Goal: Task Accomplishment & Management: Use online tool/utility

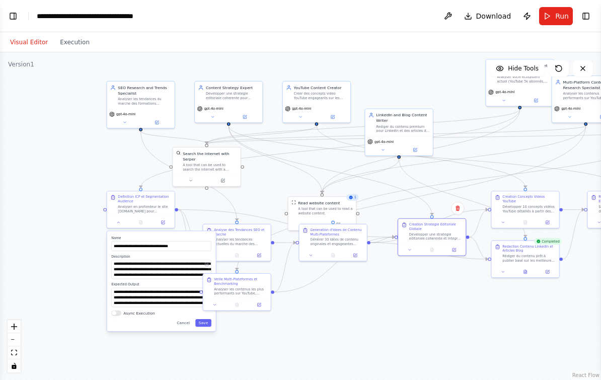
scroll to position [3797, 0]
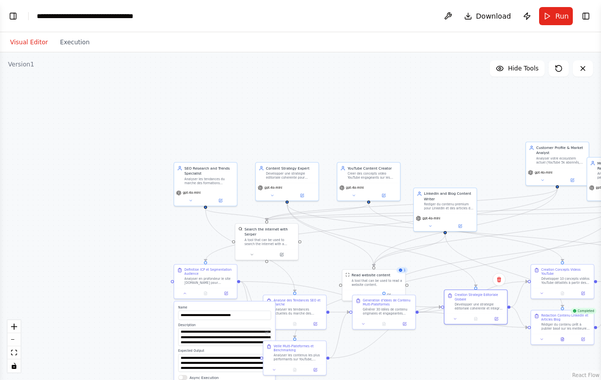
click at [586, 64] on icon at bounding box center [583, 68] width 8 height 8
click at [595, 52] on div ".deletable-edge-delete-btn { width: 20px; height: 20px; border: 0px solid #ffff…" at bounding box center [300, 216] width 601 height 328
click at [594, 52] on div ".deletable-edge-delete-btn { width: 20px; height: 20px; border: 0px solid #ffff…" at bounding box center [300, 216] width 601 height 328
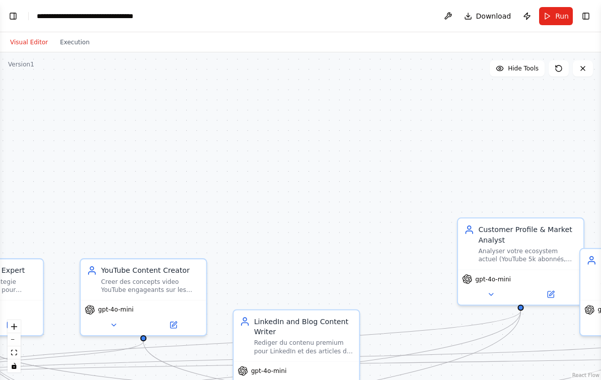
click at [588, 60] on button at bounding box center [583, 68] width 20 height 16
click at [590, 60] on button at bounding box center [583, 68] width 20 height 16
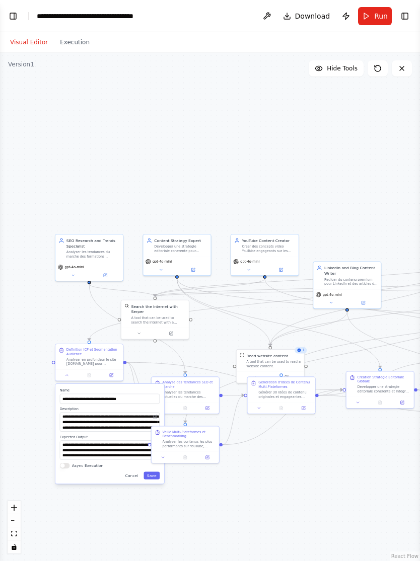
scroll to position [3640, 0]
click at [331, 73] on button "Hide Tools" at bounding box center [336, 68] width 55 height 16
click at [336, 74] on button "Show Tools" at bounding box center [334, 68] width 57 height 16
click at [398, 73] on button at bounding box center [402, 68] width 20 height 16
click at [402, 68] on icon at bounding box center [402, 68] width 8 height 8
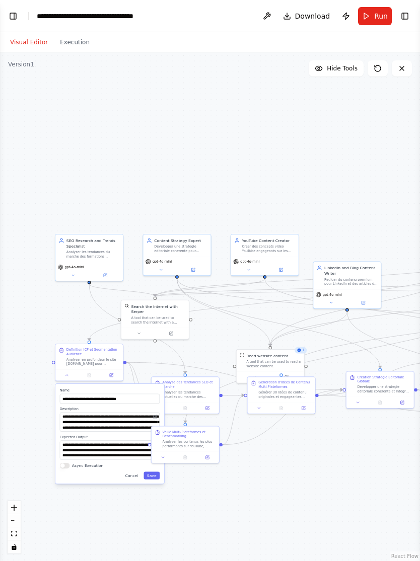
click at [266, 20] on button at bounding box center [267, 16] width 16 height 18
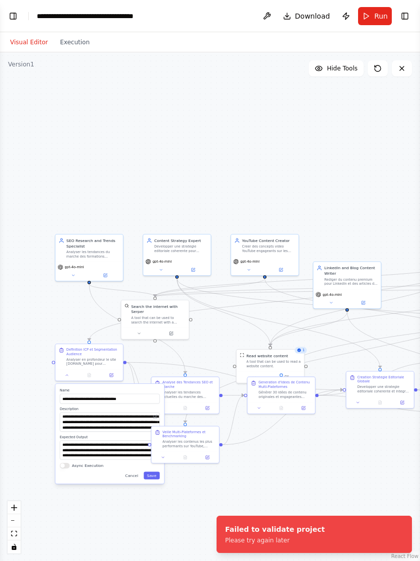
click at [64, 19] on div "**********" at bounding box center [93, 16] width 113 height 10
click at [16, 16] on button "Toggle Left Sidebar" at bounding box center [13, 16] width 14 height 14
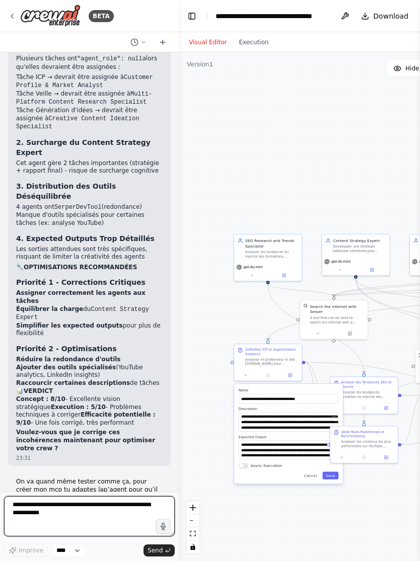
click at [71, 380] on textarea at bounding box center [89, 517] width 171 height 40
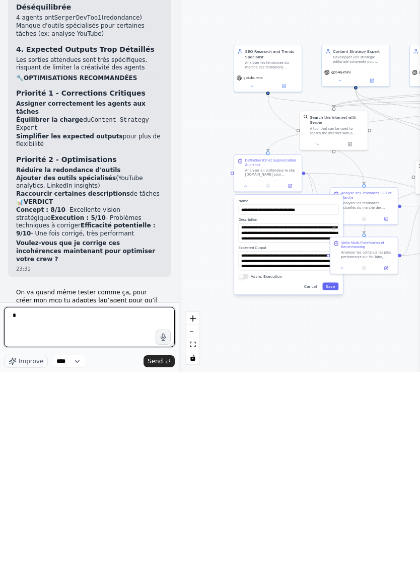
scroll to position [18, 0]
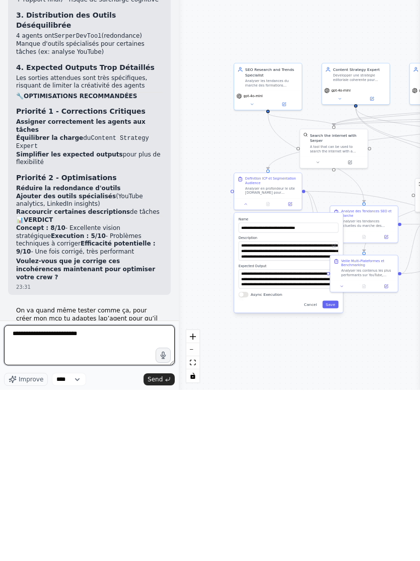
click at [75, 380] on textarea "**********" at bounding box center [89, 517] width 171 height 40
click at [74, 380] on textarea "**********" at bounding box center [89, 517] width 171 height 40
type textarea "**********"
click at [158, 380] on button "Send" at bounding box center [159, 551] width 31 height 12
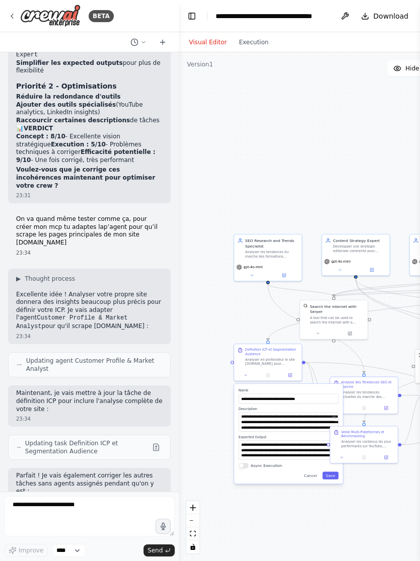
scroll to position [3894, 0]
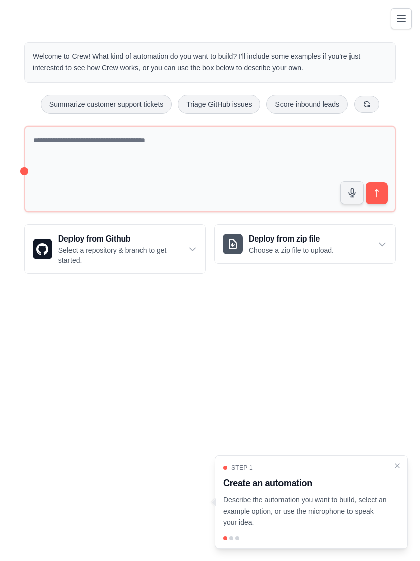
click at [401, 19] on icon "Toggle navigation" at bounding box center [401, 19] width 8 height 6
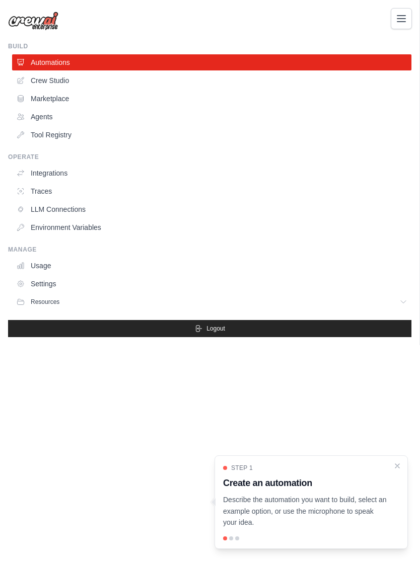
click at [39, 91] on link "Marketplace" at bounding box center [211, 99] width 399 height 16
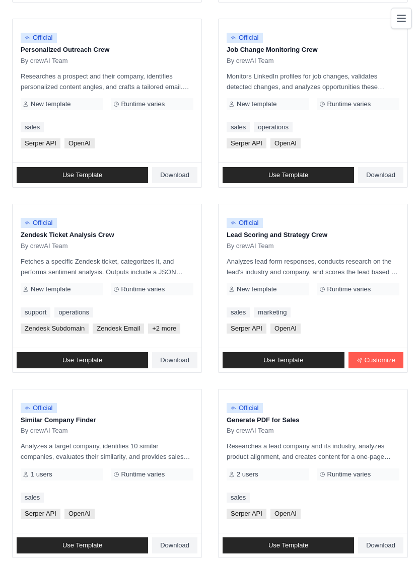
scroll to position [722, 0]
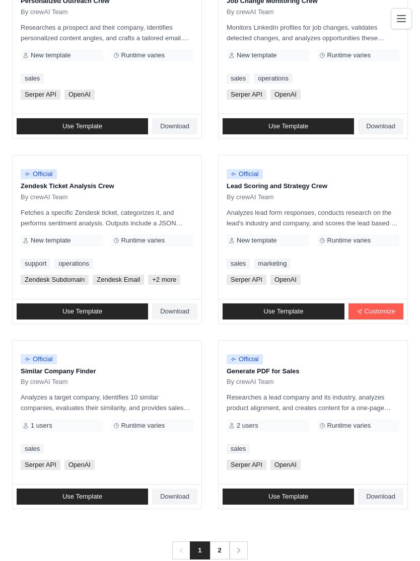
click at [242, 550] on icon "Pagination" at bounding box center [239, 551] width 10 height 10
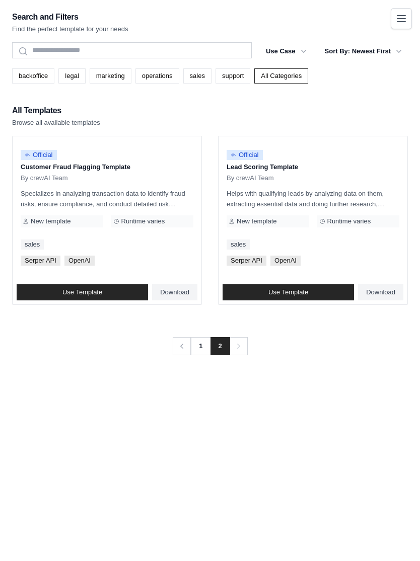
click at [193, 353] on link "1" at bounding box center [200, 346] width 20 height 18
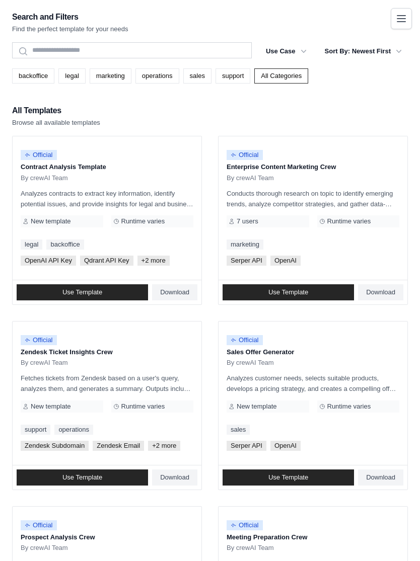
click at [381, 293] on span "Download" at bounding box center [380, 293] width 29 height 8
click at [201, 75] on link "sales" at bounding box center [197, 75] width 28 height 15
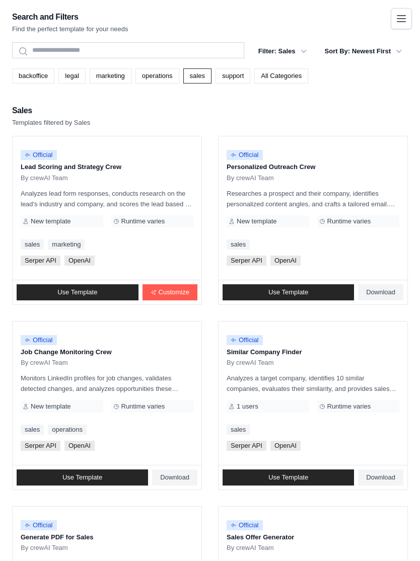
click at [181, 299] on link "Customize" at bounding box center [170, 293] width 55 height 16
click at [406, 24] on icon "Toggle navigation" at bounding box center [401, 19] width 12 height 12
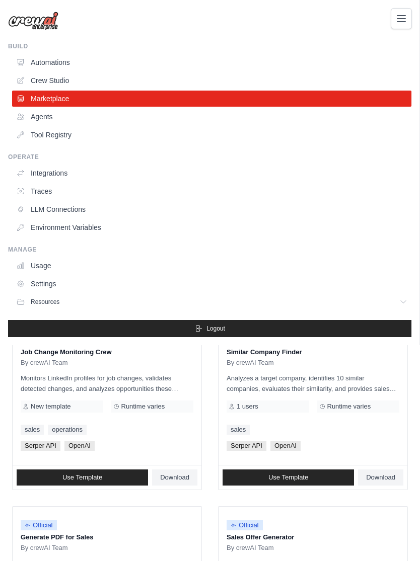
click at [54, 117] on link "Agents" at bounding box center [211, 117] width 399 height 16
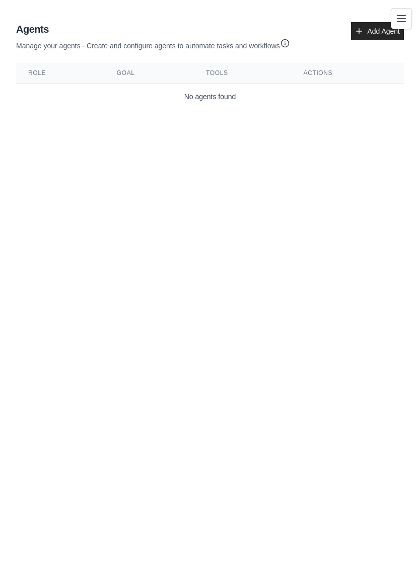
click at [363, 33] on icon at bounding box center [359, 31] width 8 height 8
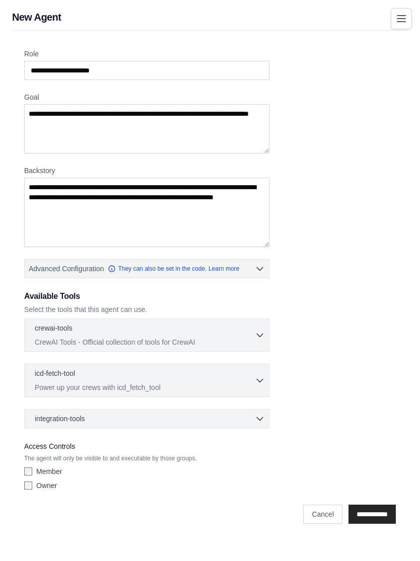
click at [137, 340] on p "CrewAI Tools - Official collection of tools for CrewAI" at bounding box center [145, 342] width 220 height 10
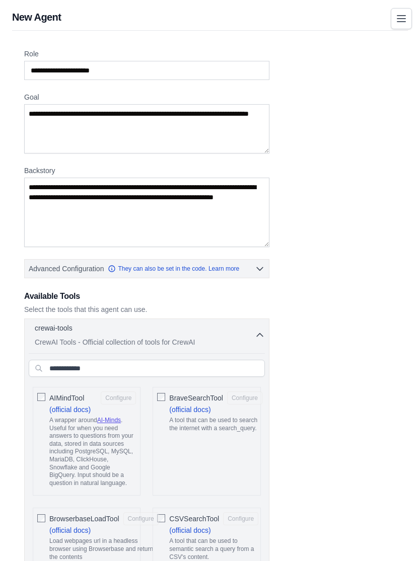
click at [257, 341] on button "crewai-tools 0 selected CrewAI Tools - Official collection of tools for CrewAI" at bounding box center [147, 335] width 236 height 24
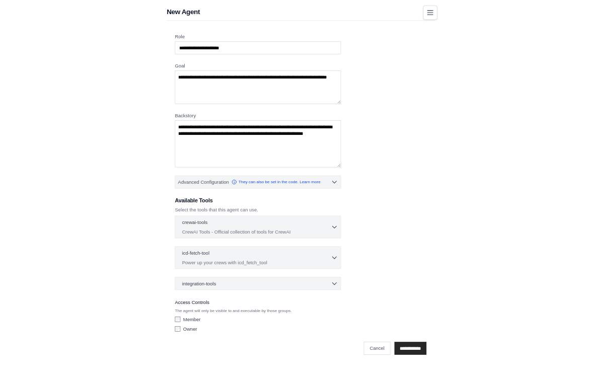
scroll to position [160, 0]
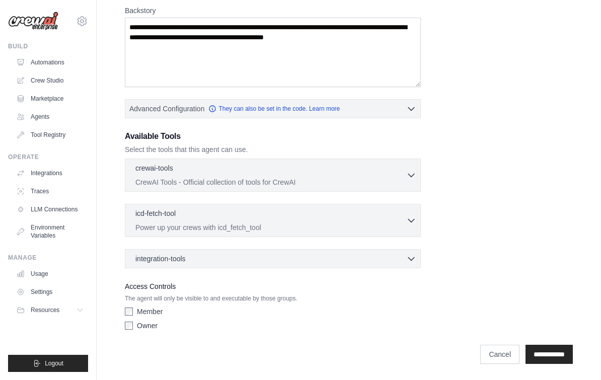
click at [37, 62] on link "Automations" at bounding box center [50, 62] width 76 height 16
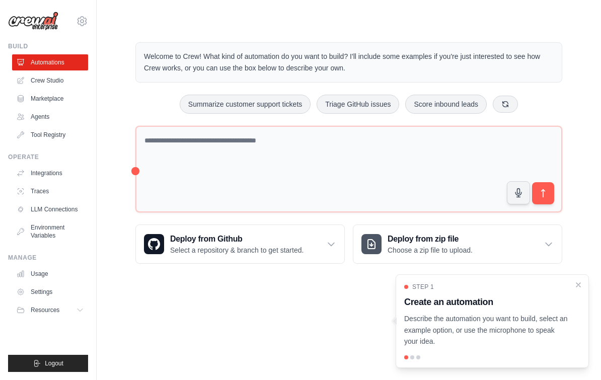
scroll to position [18, 0]
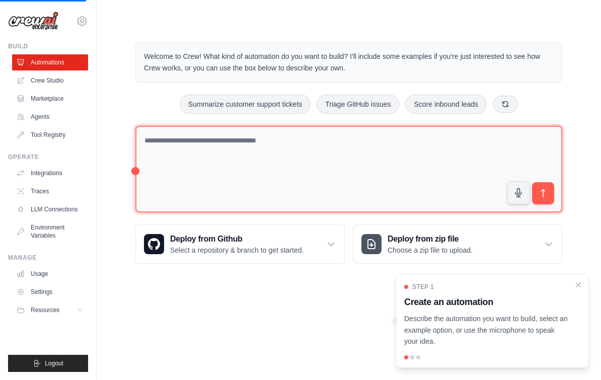
click at [293, 133] on textarea at bounding box center [348, 169] width 427 height 87
click at [279, 131] on textarea at bounding box center [348, 169] width 427 height 87
click at [322, 135] on textarea at bounding box center [348, 169] width 427 height 87
type textarea "**********"
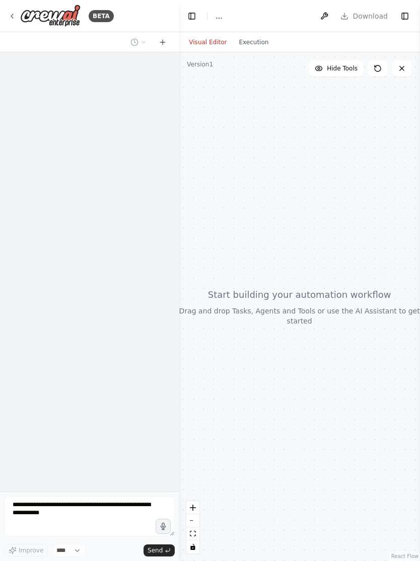
select select "****"
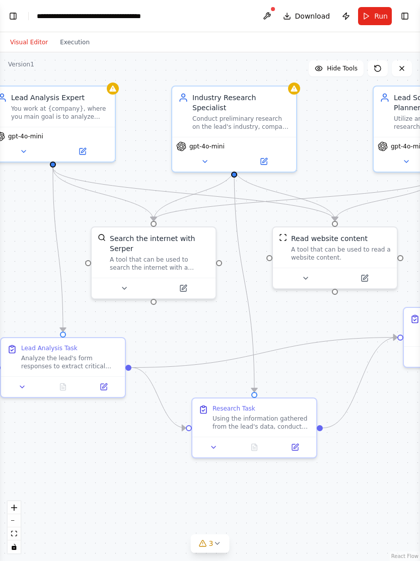
click at [45, 445] on div ".deletable-edge-delete-btn { width: 20px; height: 20px; border: 0px solid #ffff…" at bounding box center [210, 306] width 420 height 509
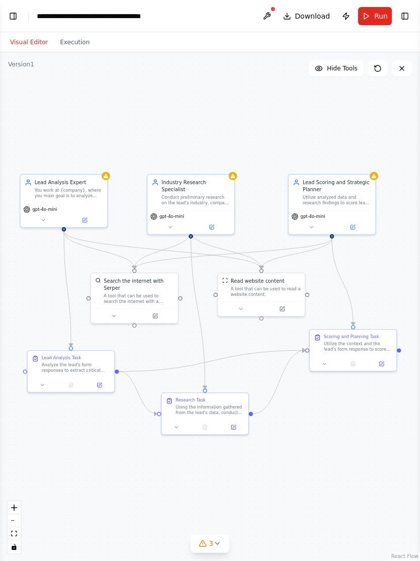
click at [275, 8] on div at bounding box center [273, 9] width 6 height 6
click at [274, 13] on button at bounding box center [267, 16] width 16 height 18
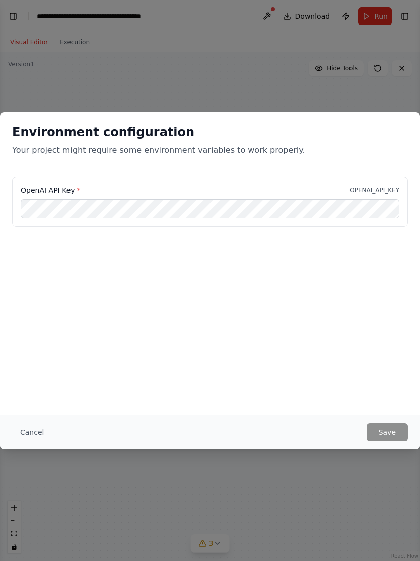
click at [31, 434] on button "Cancel" at bounding box center [32, 433] width 40 height 18
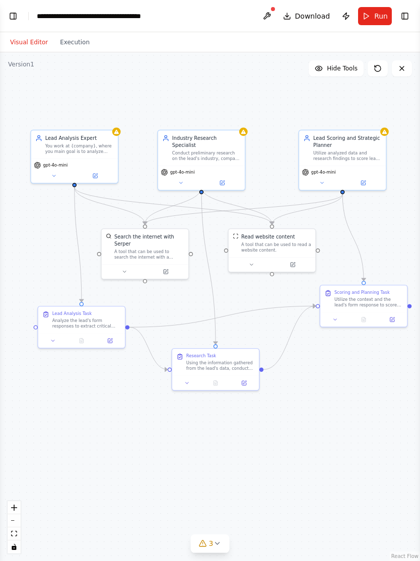
click at [6, 10] on button "Toggle Left Sidebar" at bounding box center [13, 16] width 14 height 14
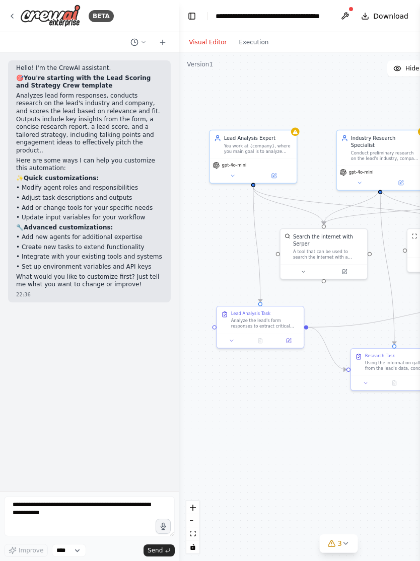
click at [30, 10] on img at bounding box center [50, 16] width 60 height 23
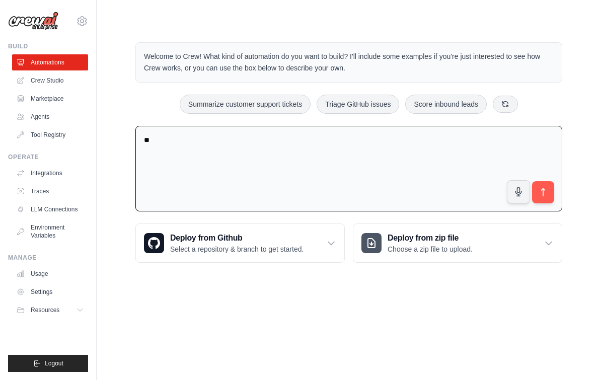
type textarea "*"
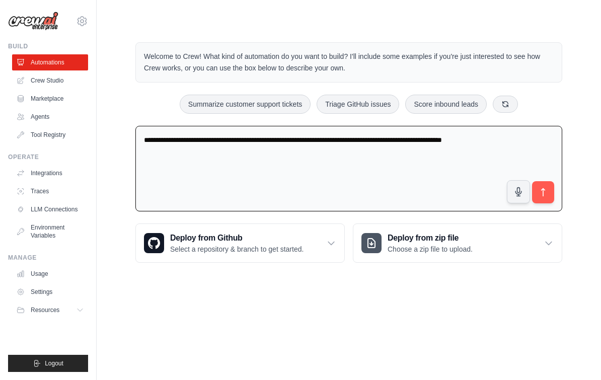
click at [551, 193] on button "submit" at bounding box center [543, 192] width 22 height 22
click at [172, 146] on textarea "**********" at bounding box center [348, 169] width 427 height 86
click at [484, 186] on textarea "**********" at bounding box center [348, 169] width 427 height 86
click at [472, 184] on textarea "**********" at bounding box center [348, 169] width 427 height 86
type textarea "**********"
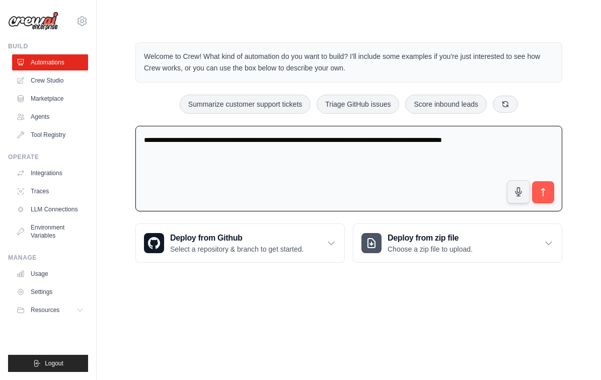
click at [551, 197] on button "submit" at bounding box center [543, 192] width 22 height 22
click at [33, 277] on link "Usage" at bounding box center [50, 274] width 76 height 16
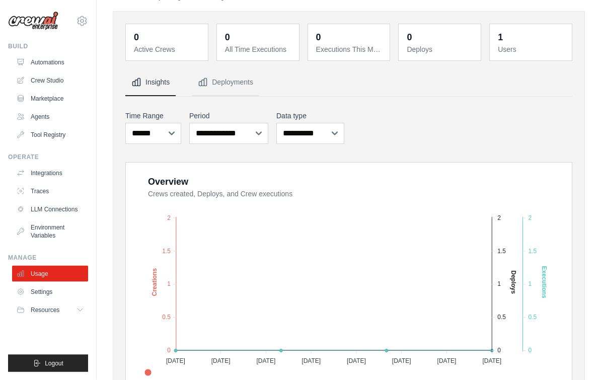
scroll to position [30, 0]
click at [32, 294] on link "Settings" at bounding box center [50, 292] width 76 height 16
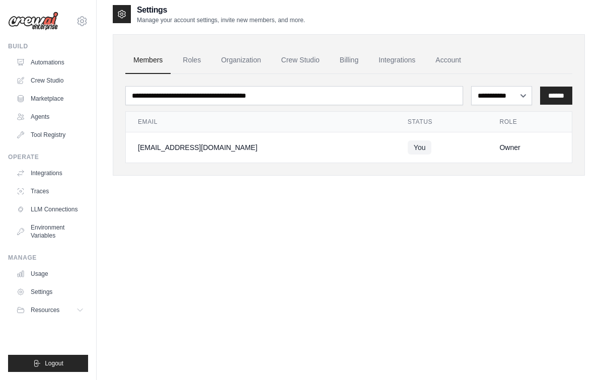
scroll to position [7, 0]
click at [346, 62] on link "Billing" at bounding box center [349, 59] width 35 height 27
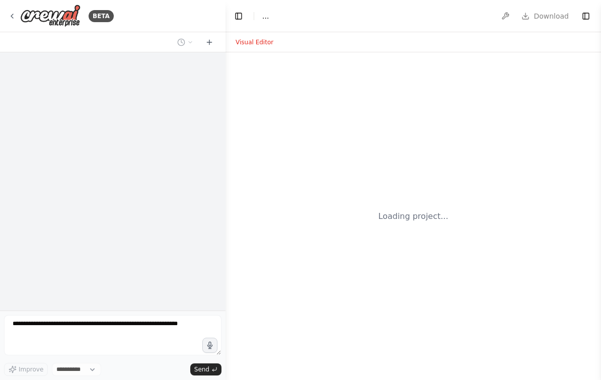
select select "****"
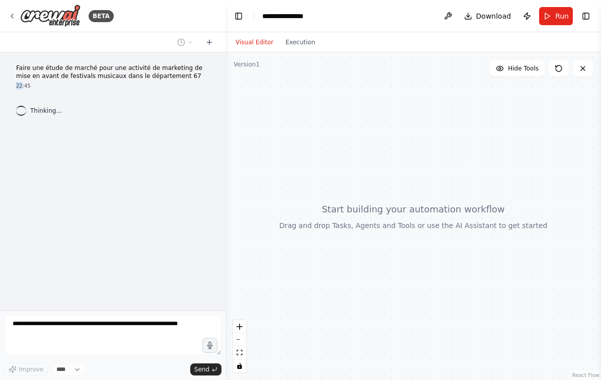
click at [160, 100] on div "Faire une étude de marché pour une activité de marketing de mise en avant de fe…" at bounding box center [113, 181] width 226 height 258
click at [165, 73] on p "Faire une étude de marché pour une activité de marketing de mise en avant de fe…" at bounding box center [112, 72] width 193 height 16
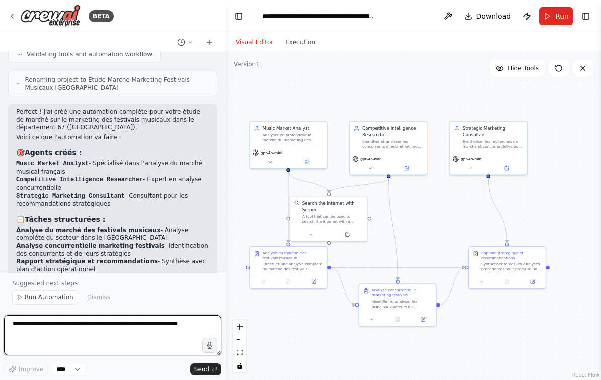
scroll to position [546, 0]
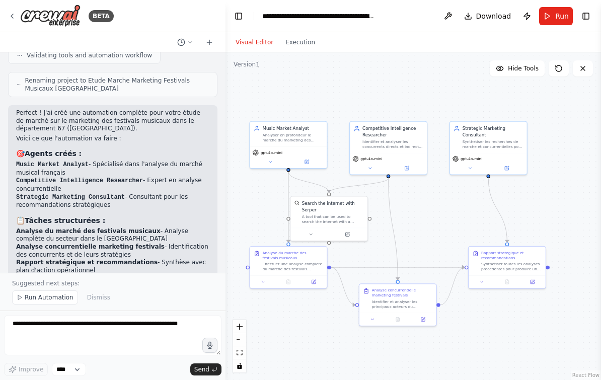
click at [589, 19] on button "Toggle Right Sidebar" at bounding box center [586, 16] width 14 height 14
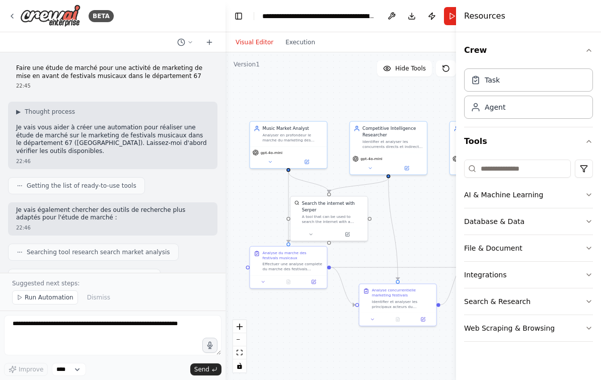
scroll to position [0, 0]
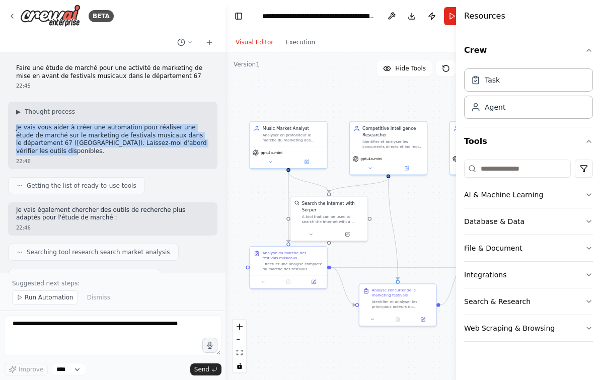
click at [203, 46] on button at bounding box center [209, 42] width 16 height 12
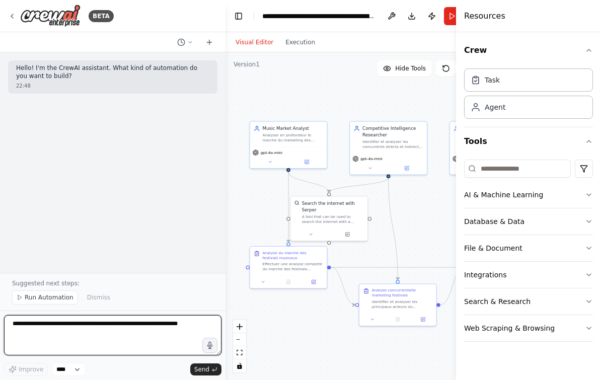
click at [67, 329] on textarea at bounding box center [113, 335] width 218 height 40
click at [69, 320] on textarea at bounding box center [113, 335] width 218 height 40
click at [50, 331] on textarea at bounding box center [113, 335] width 218 height 40
paste textarea "**********"
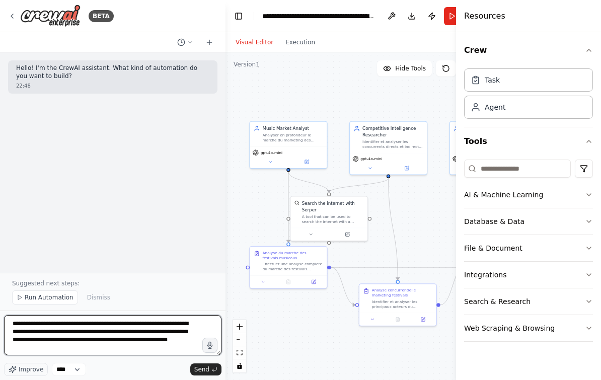
click at [157, 328] on textarea "**********" at bounding box center [113, 335] width 218 height 40
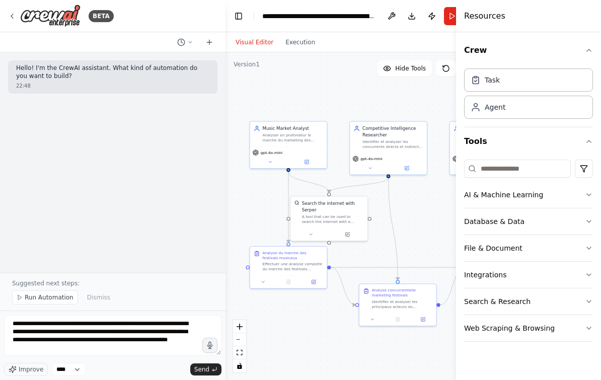
click at [74, 72] on p "Hello! I'm the CrewAI assistant. What kind of automation do you want to build?" at bounding box center [112, 72] width 193 height 16
click at [63, 68] on p "Hello! I'm the CrewAI assistant. What kind of automation do you want to build?" at bounding box center [112, 72] width 193 height 16
click at [93, 41] on div at bounding box center [113, 42] width 226 height 20
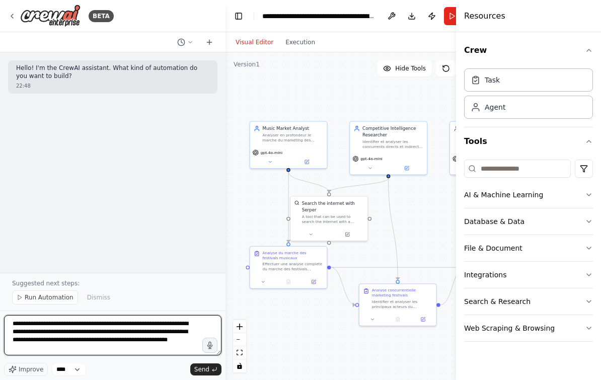
click at [17, 327] on textarea "**********" at bounding box center [113, 335] width 218 height 40
click at [19, 326] on textarea "**********" at bounding box center [113, 335] width 218 height 40
click at [18, 326] on textarea "**********" at bounding box center [113, 335] width 218 height 40
type textarea "**********"
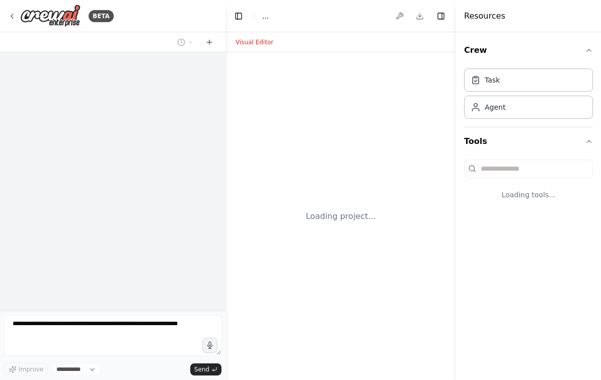
select select "****"
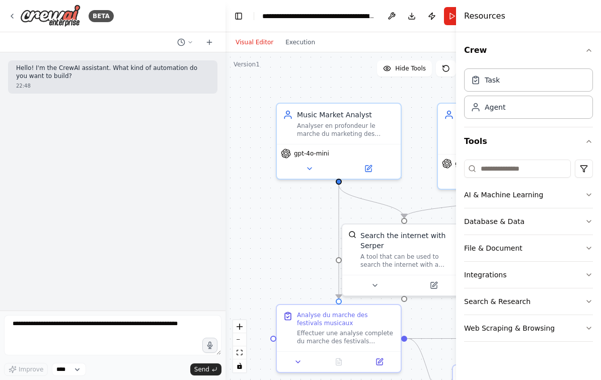
click at [15, 11] on div "BETA" at bounding box center [61, 16] width 106 height 23
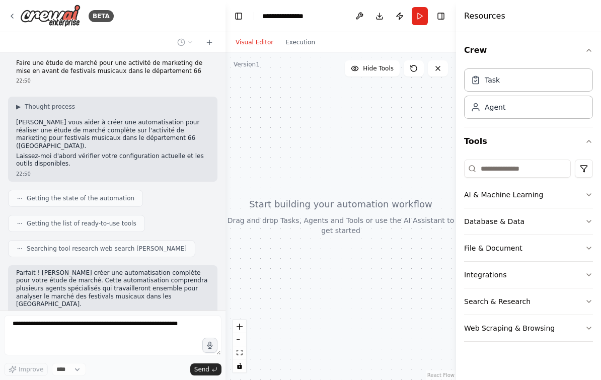
scroll to position [64, 0]
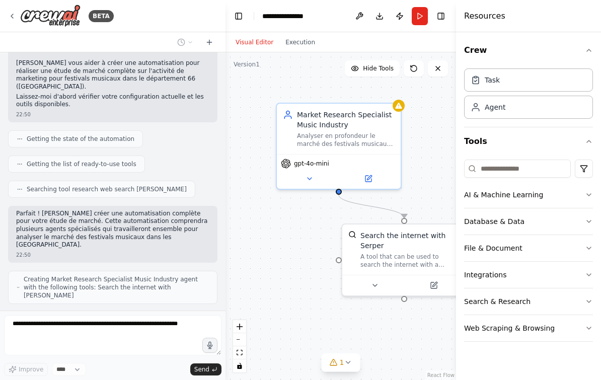
click at [444, 19] on button "Toggle Right Sidebar" at bounding box center [441, 16] width 14 height 14
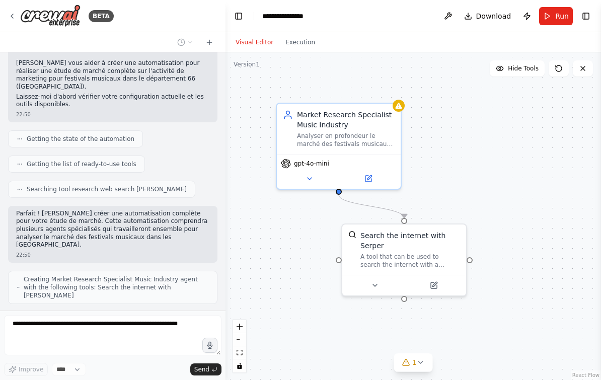
scroll to position [98, 0]
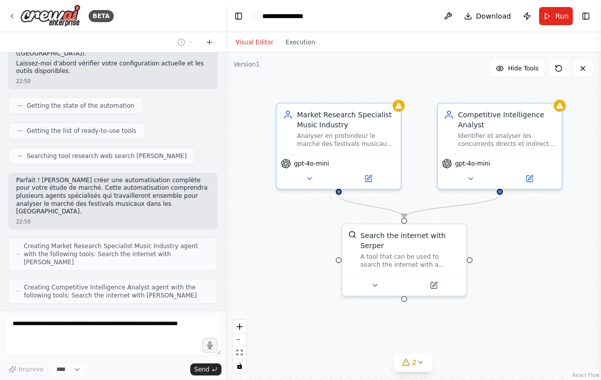
click at [241, 11] on button "Toggle Left Sidebar" at bounding box center [239, 16] width 14 height 14
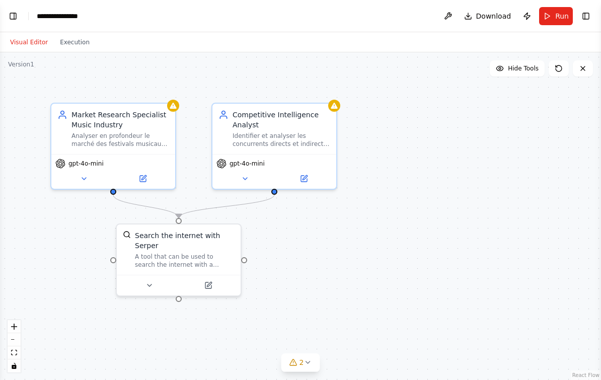
click at [118, 128] on div "Market Research Specialist Music Industry" at bounding box center [121, 120] width 98 height 20
click at [112, 142] on div "Analyser en profondeur le marché des festivals musicaux dans le département 66,…" at bounding box center [121, 140] width 98 height 16
click at [140, 135] on div "Analyser en profondeur le marché des festivals musicaux dans le département 66,…" at bounding box center [121, 140] width 98 height 16
click at [92, 177] on button at bounding box center [83, 179] width 57 height 12
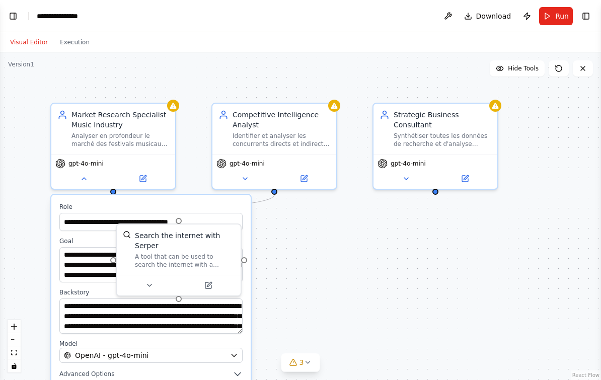
scroll to position [18, 0]
click at [225, 302] on textarea "**********" at bounding box center [150, 316] width 183 height 35
click at [300, 264] on div ".deletable-edge-delete-btn { width: 20px; height: 20px; border: 0px solid #ffff…" at bounding box center [300, 216] width 601 height 328
click at [311, 248] on div ".deletable-edge-delete-btn { width: 20px; height: 20px; border: 0px solid #ffff…" at bounding box center [300, 216] width 601 height 328
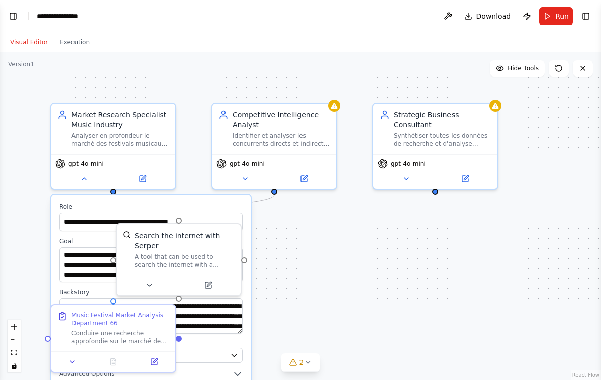
scroll to position [214, 0]
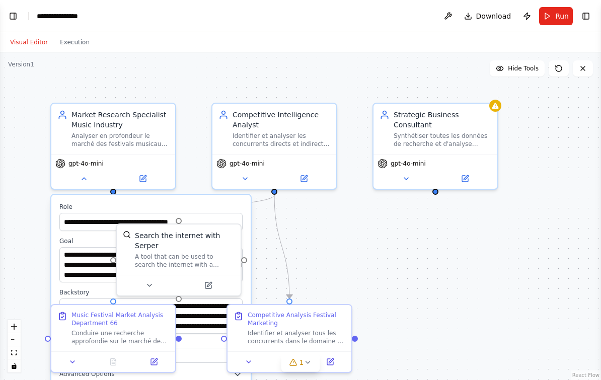
click at [374, 231] on div ".deletable-edge-delete-btn { width: 20px; height: 20px; border: 0px solid #ffff…" at bounding box center [300, 216] width 601 height 328
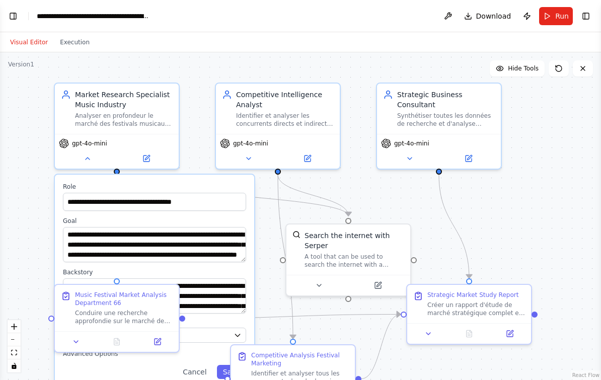
scroll to position [20, 0]
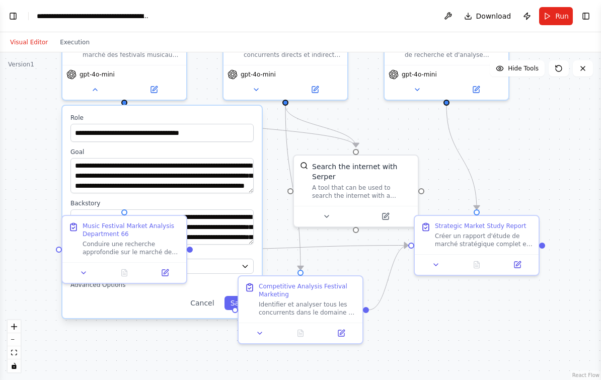
click at [120, 324] on div ".deletable-edge-delete-btn { width: 20px; height: 20px; border: 0px solid #ffff…" at bounding box center [300, 216] width 601 height 328
click at [222, 213] on textarea "**********" at bounding box center [162, 226] width 183 height 35
click at [231, 209] on textarea "**********" at bounding box center [162, 226] width 183 height 35
click at [180, 345] on div ".deletable-edge-delete-btn { width: 20px; height: 20px; border: 0px solid #ffff…" at bounding box center [300, 216] width 601 height 328
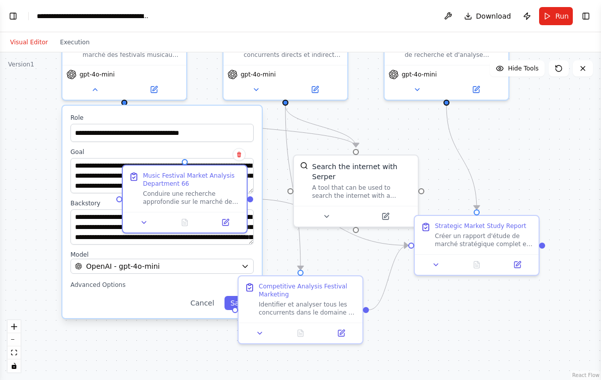
click at [240, 259] on button "OpenAI - gpt-4o-mini" at bounding box center [162, 266] width 183 height 15
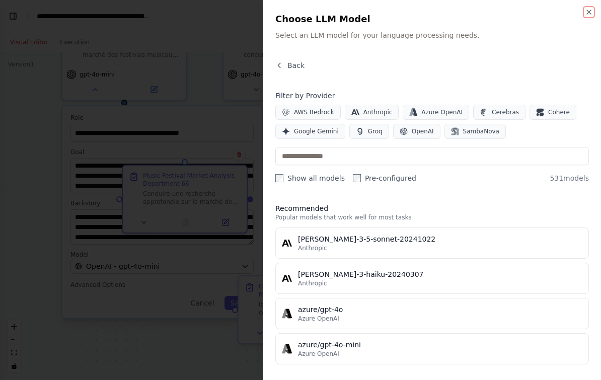
scroll to position [0, 0]
click at [587, 13] on icon "button" at bounding box center [589, 12] width 8 height 8
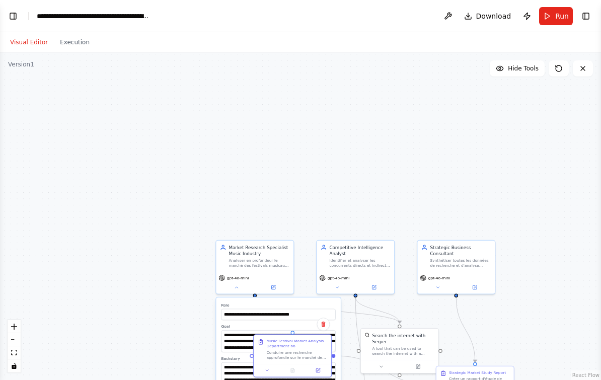
click at [18, 9] on button "Toggle Left Sidebar" at bounding box center [13, 16] width 14 height 14
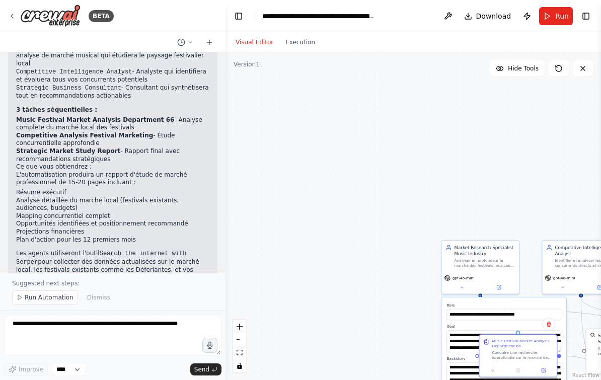
click at [14, 20] on div "BETA" at bounding box center [61, 16] width 106 height 23
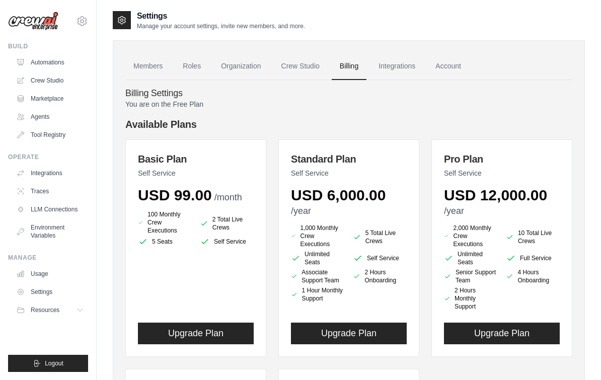
click at [453, 67] on link "Account" at bounding box center [449, 66] width 42 height 27
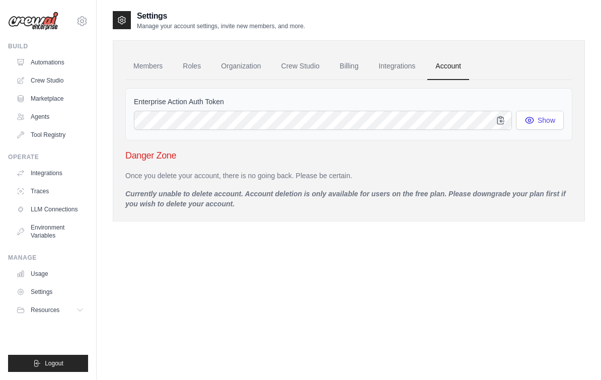
click at [398, 68] on link "Integrations" at bounding box center [397, 66] width 53 height 27
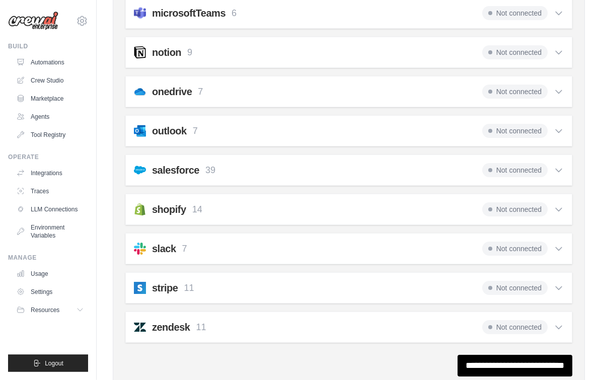
scroll to position [625, 0]
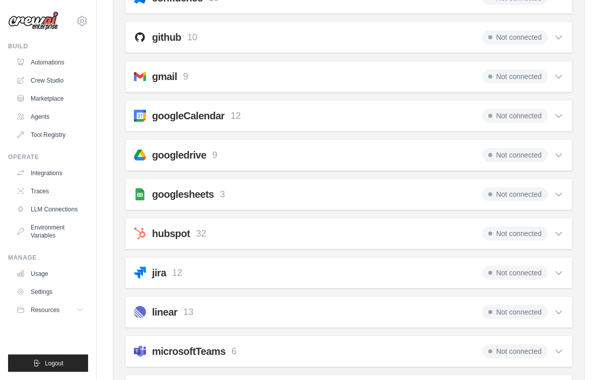
click at [281, 239] on div "hubspot 32 Not connected" at bounding box center [349, 234] width 430 height 14
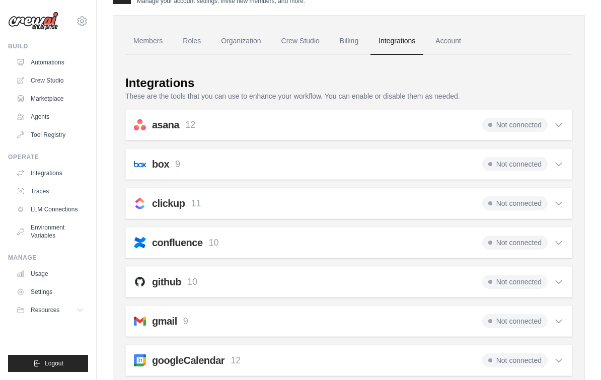
scroll to position [0, 0]
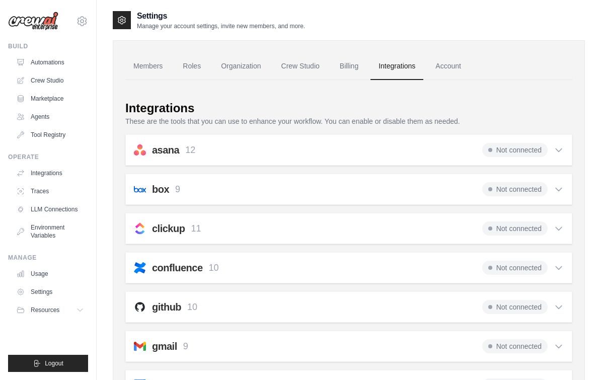
click at [153, 68] on link "Members" at bounding box center [147, 66] width 45 height 27
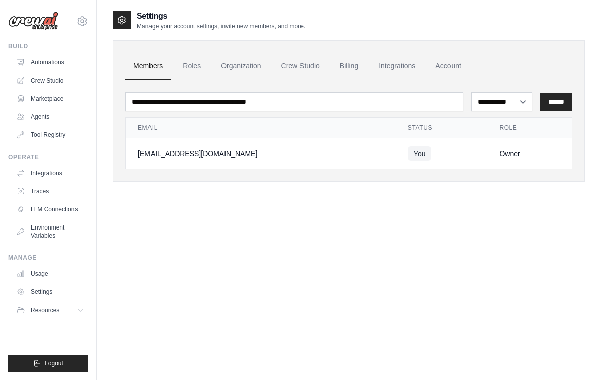
click at [191, 72] on link "Roles" at bounding box center [192, 66] width 34 height 27
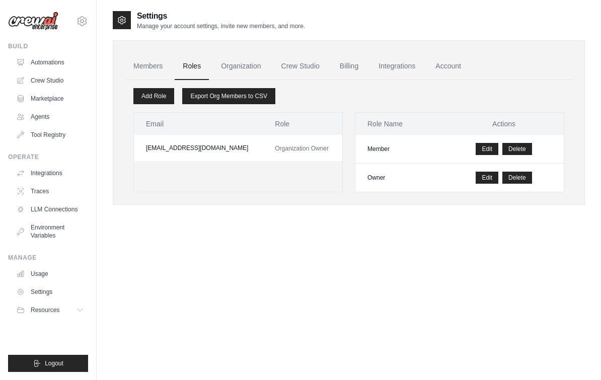
click at [242, 71] on link "Organization" at bounding box center [241, 66] width 56 height 27
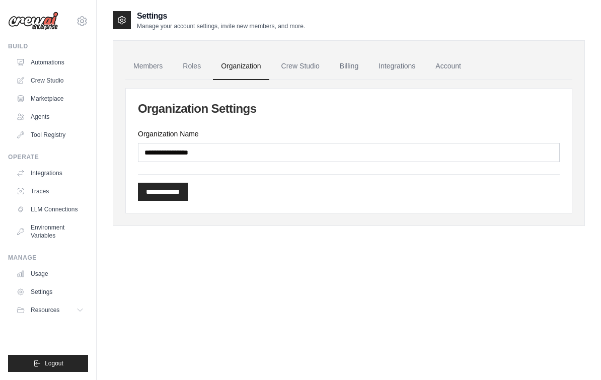
click at [310, 69] on link "Crew Studio" at bounding box center [300, 66] width 54 height 27
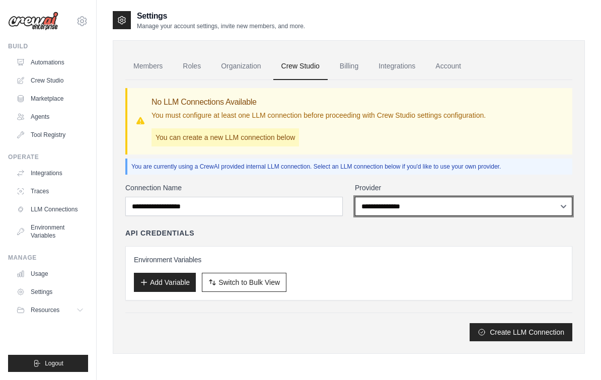
click at [420, 208] on select "**********" at bounding box center [464, 206] width 218 height 19
click at [166, 280] on button "Add Variable" at bounding box center [165, 282] width 62 height 19
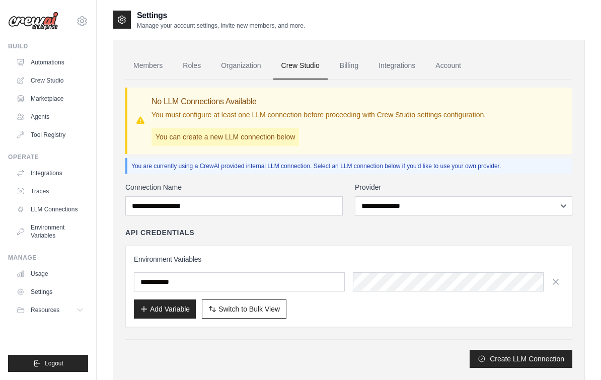
scroll to position [20, 0]
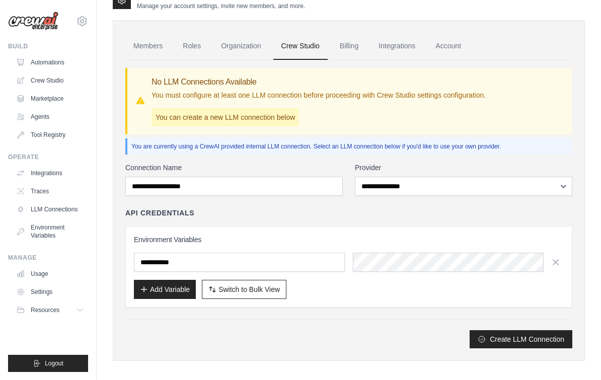
click at [267, 294] on span "Switch to Bulk View" at bounding box center [249, 290] width 61 height 10
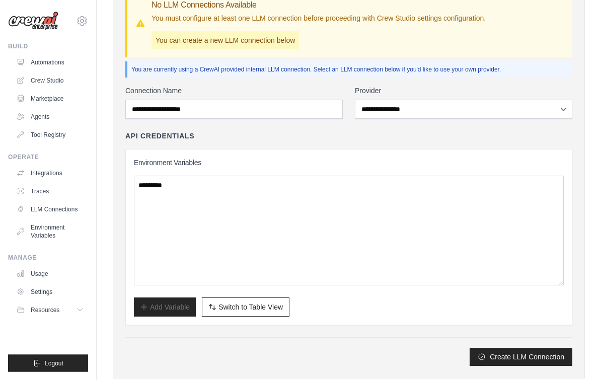
scroll to position [104, 0]
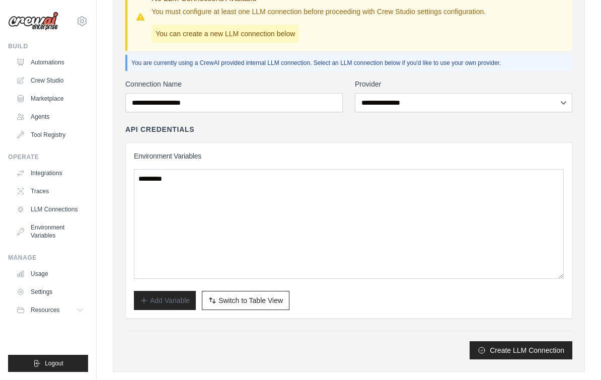
click at [258, 308] on button "Switch to Bulk View Switch to Table View" at bounding box center [246, 300] width 88 height 19
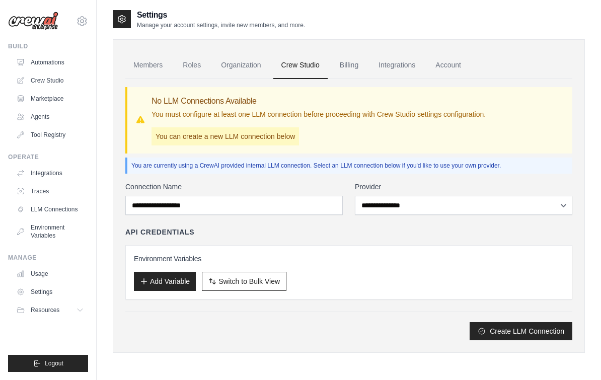
scroll to position [0, 0]
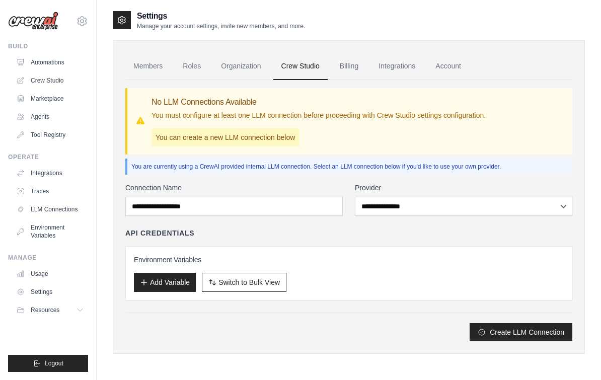
click at [359, 66] on link "Billing" at bounding box center [349, 66] width 35 height 27
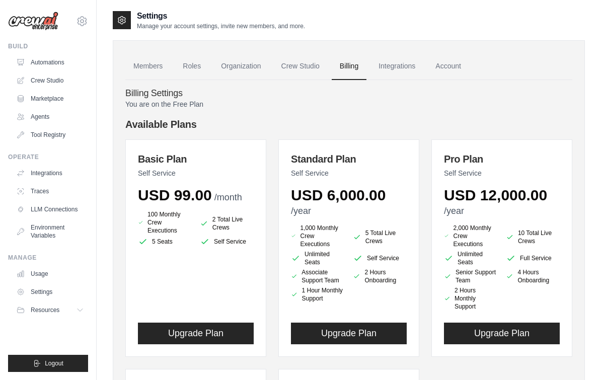
click at [189, 111] on div "You are on the Free Plan Available Plans Basic Plan Self Service USD 99.00 /mon…" at bounding box center [348, 353] width 447 height 509
click at [195, 108] on p "You are on the Free Plan" at bounding box center [348, 104] width 447 height 10
click at [135, 16] on div "Settings Manage your account settings, invite new members, and more." at bounding box center [209, 20] width 192 height 20
click at [29, 308] on div "Resources" at bounding box center [38, 310] width 43 height 8
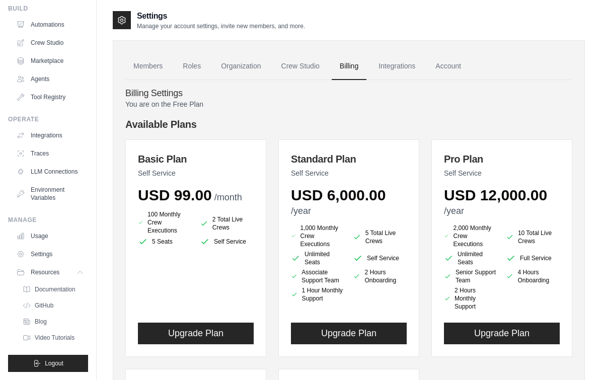
scroll to position [38, 0]
click at [41, 289] on span "Documentation" at bounding box center [55, 290] width 41 height 8
